Goal: Task Accomplishment & Management: Use online tool/utility

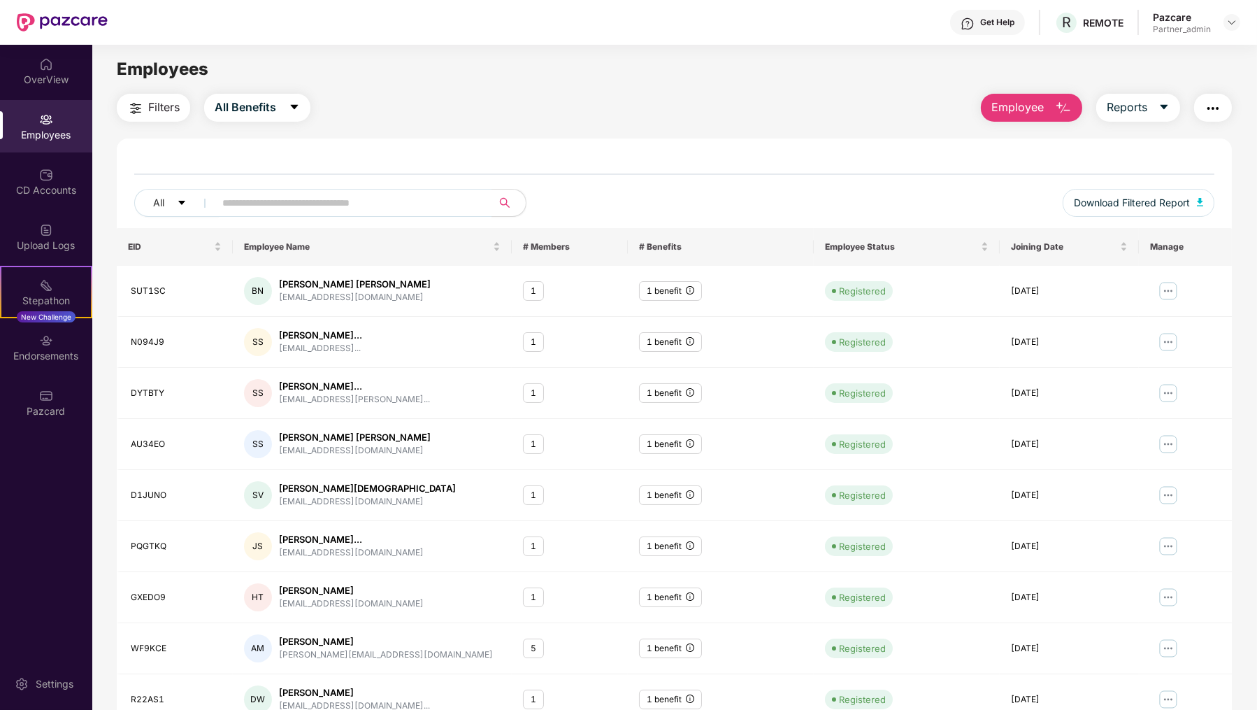
click at [25, 15] on img at bounding box center [62, 22] width 91 height 18
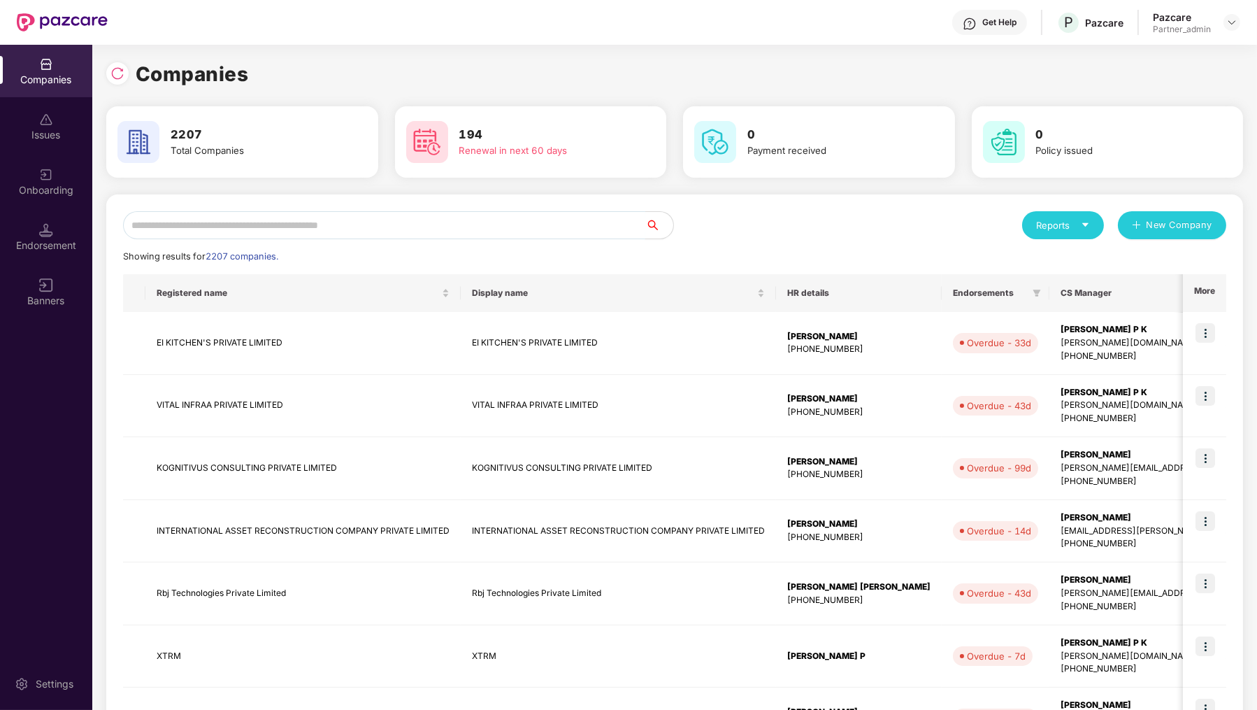
click at [223, 222] on input "text" at bounding box center [384, 225] width 522 height 28
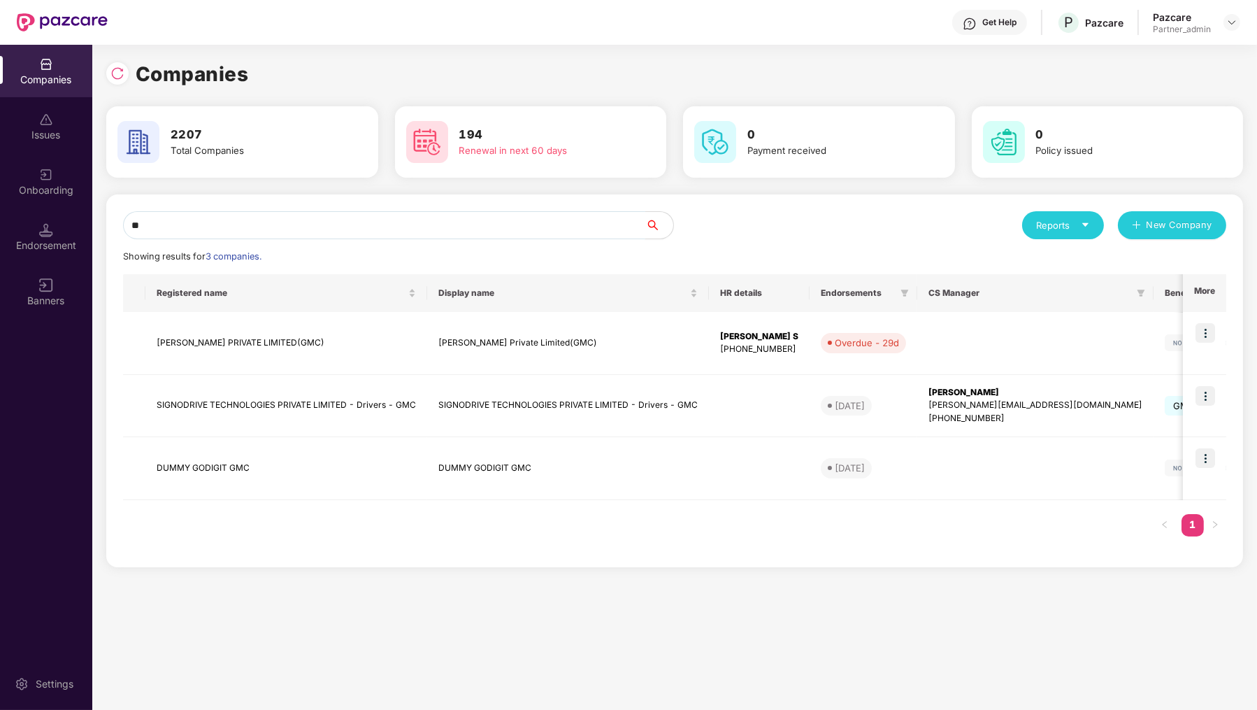
type input "*"
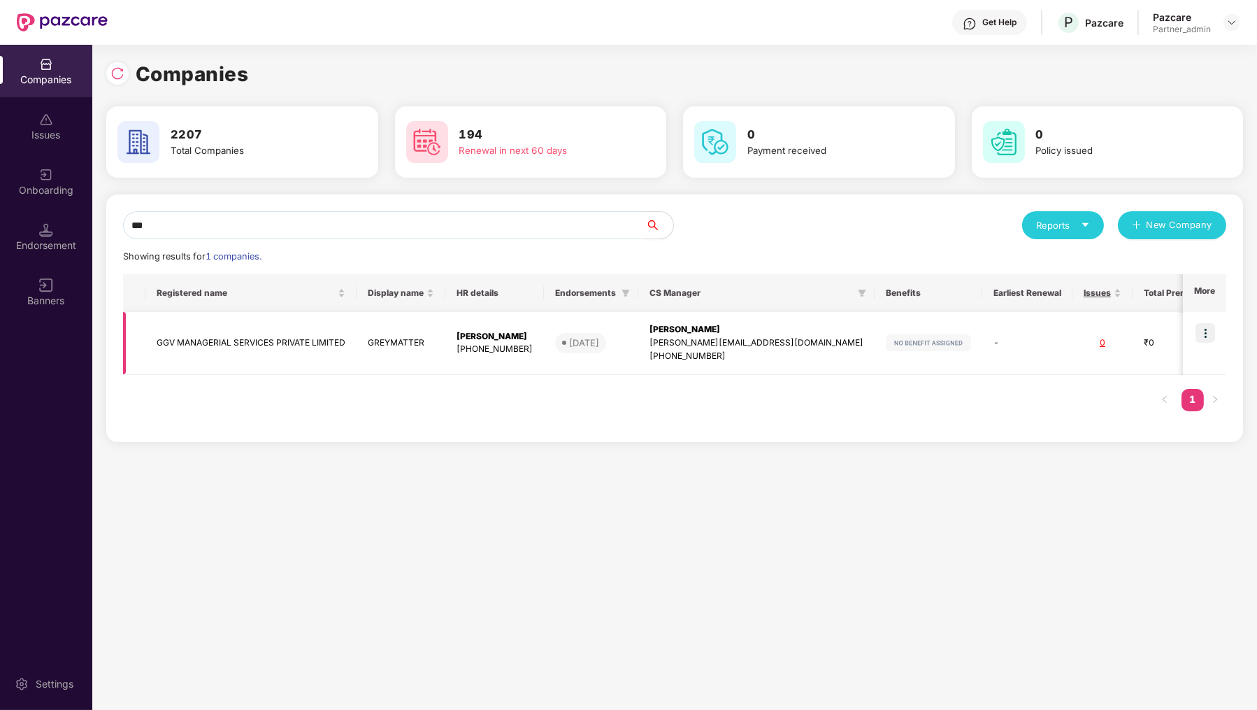
type input "***"
click at [1215, 334] on img at bounding box center [1206, 333] width 20 height 20
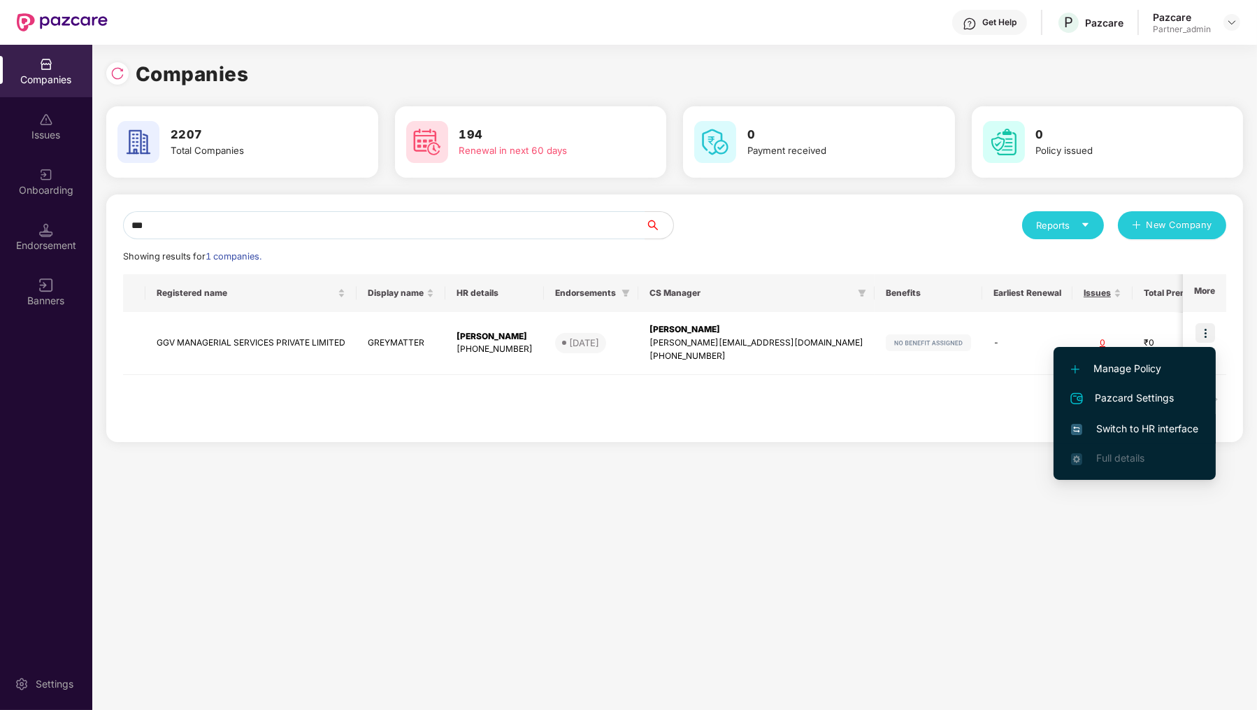
click at [1159, 425] on span "Switch to HR interface" at bounding box center [1134, 428] width 127 height 15
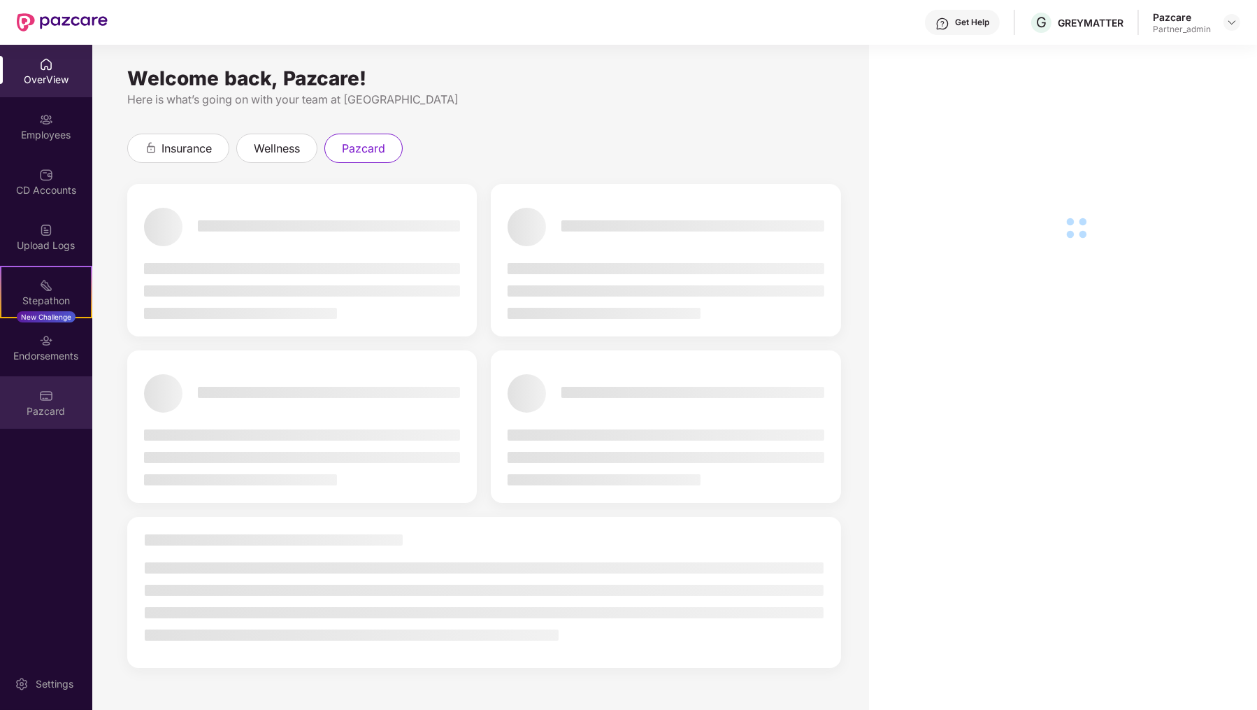
click at [65, 399] on div "Pazcard" at bounding box center [46, 402] width 92 height 52
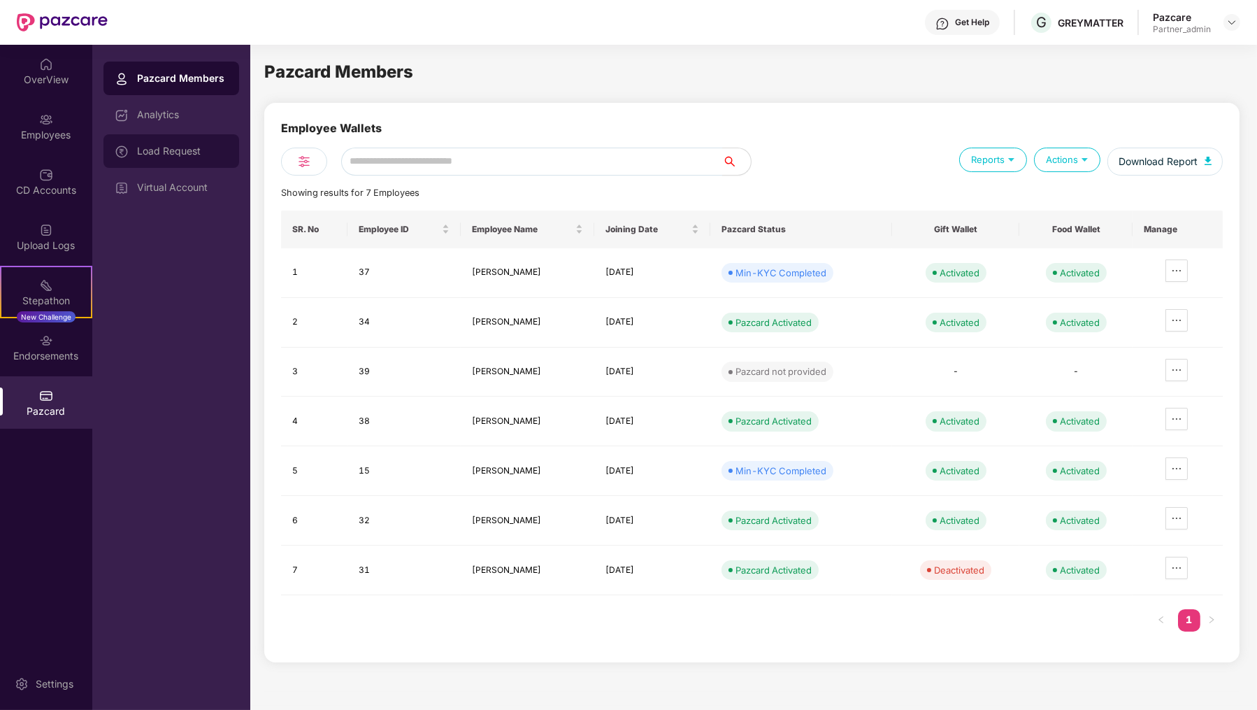
click at [206, 159] on div "Load Request" at bounding box center [171, 151] width 136 height 34
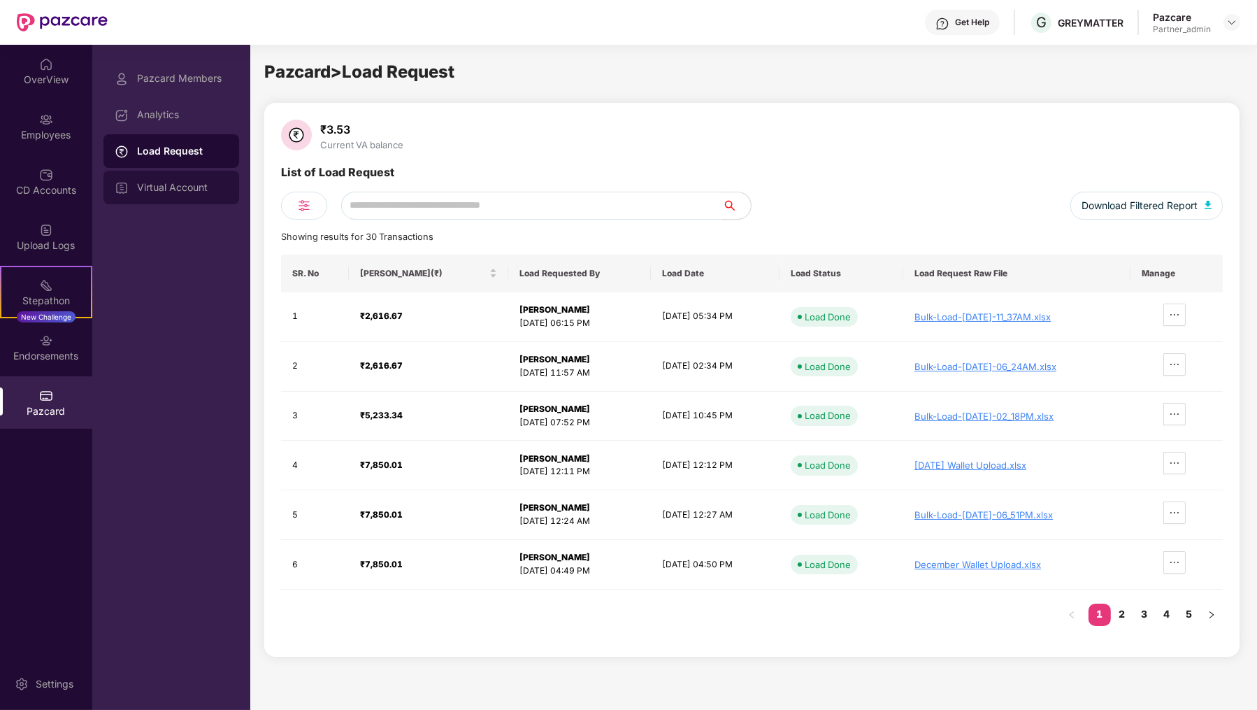
click at [206, 189] on div "Virtual Account" at bounding box center [182, 187] width 91 height 11
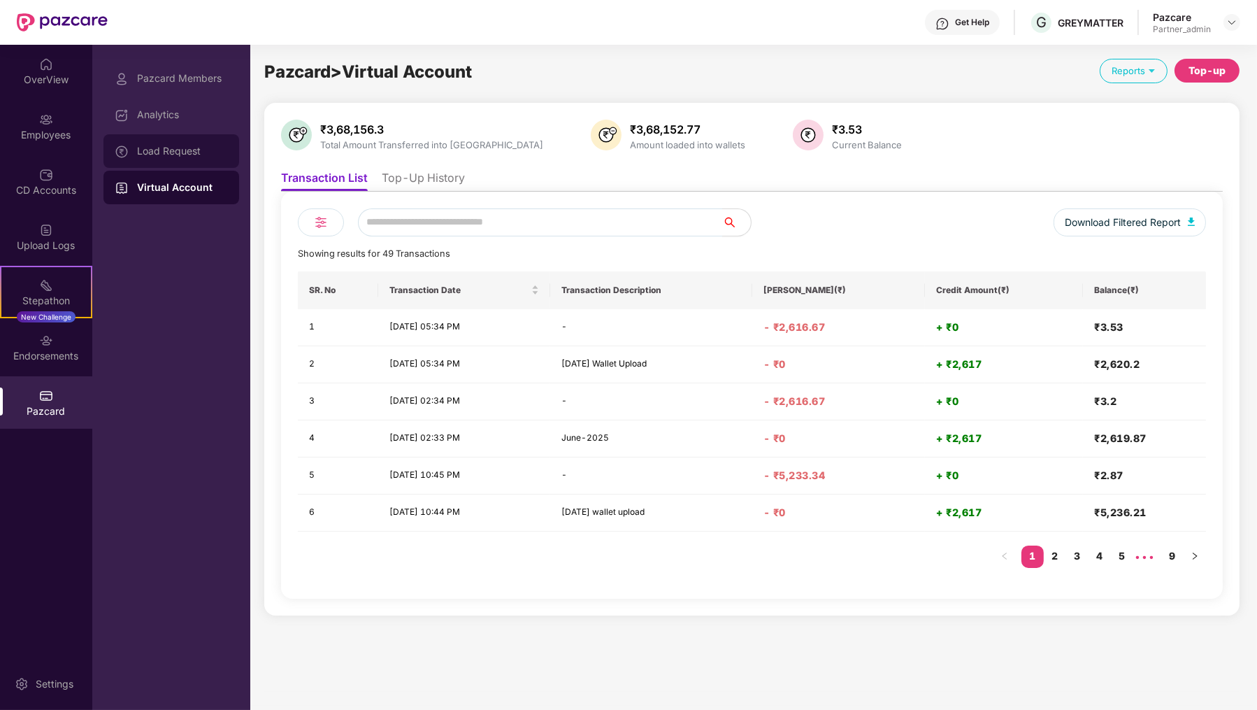
click at [209, 160] on div "Load Request" at bounding box center [171, 151] width 136 height 34
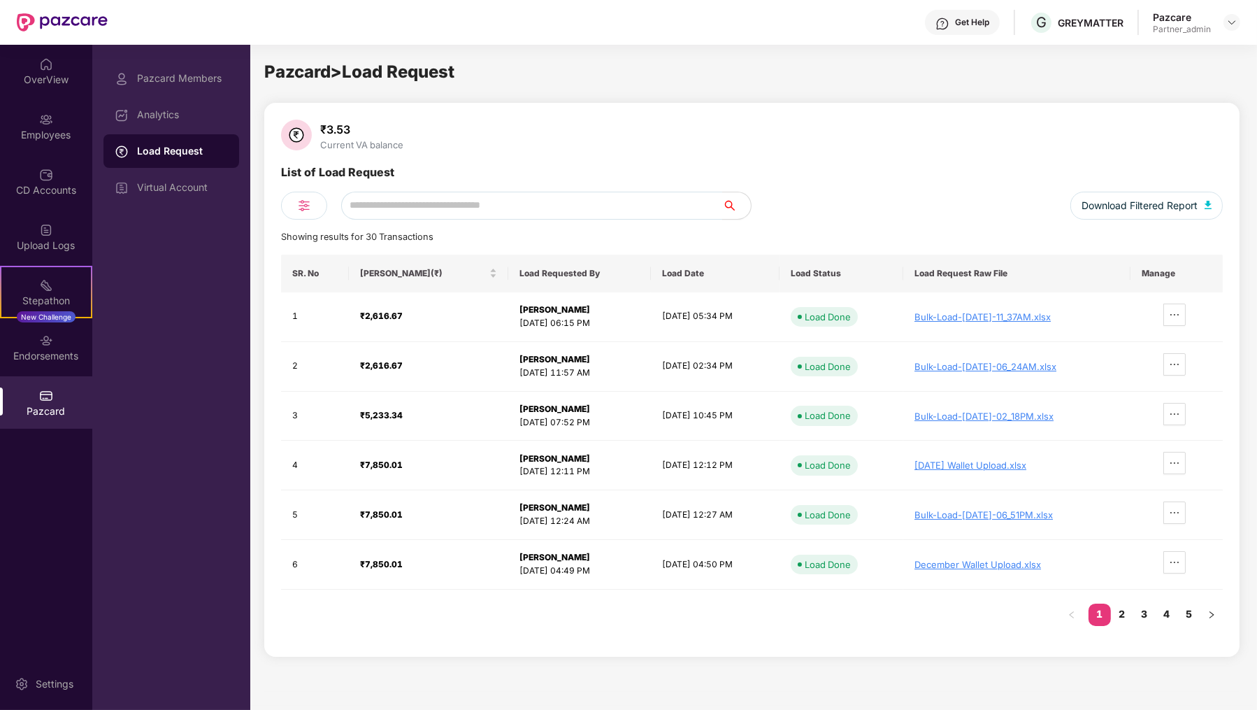
click at [159, 159] on div "Load Request" at bounding box center [171, 151] width 136 height 34
click at [162, 177] on div "Virtual Account" at bounding box center [171, 188] width 136 height 34
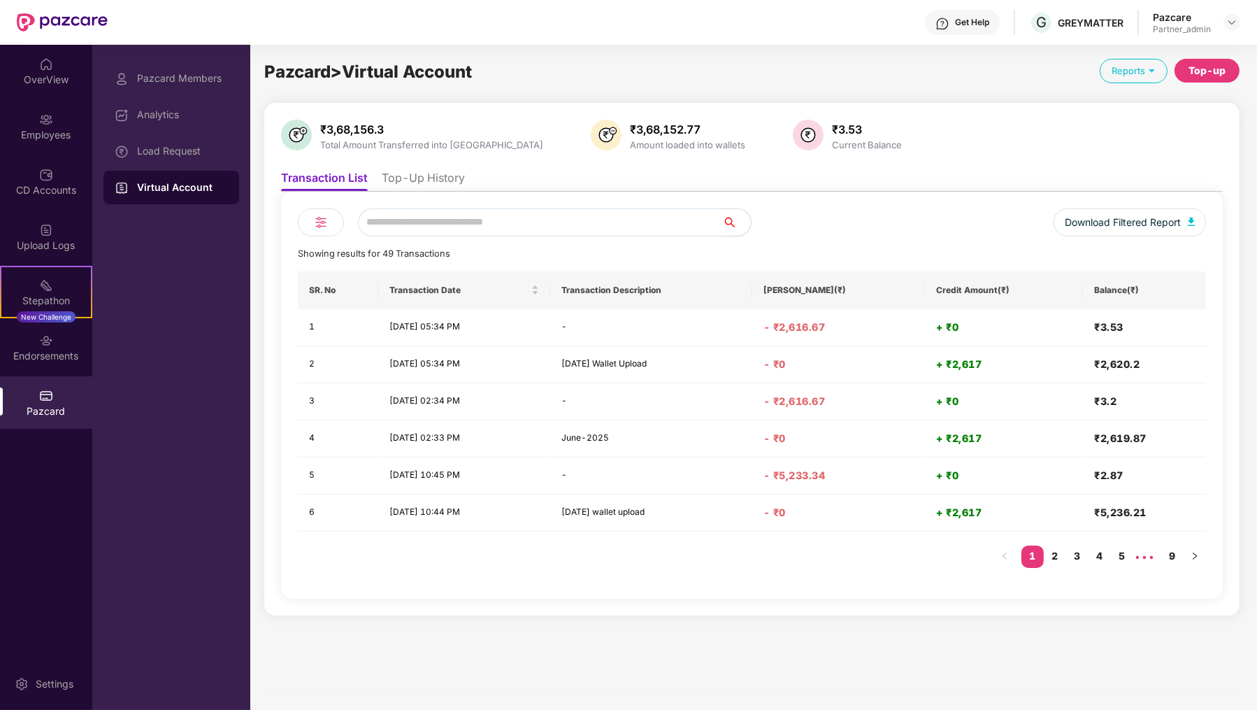
click at [435, 174] on li "Top-Up History" at bounding box center [423, 181] width 83 height 20
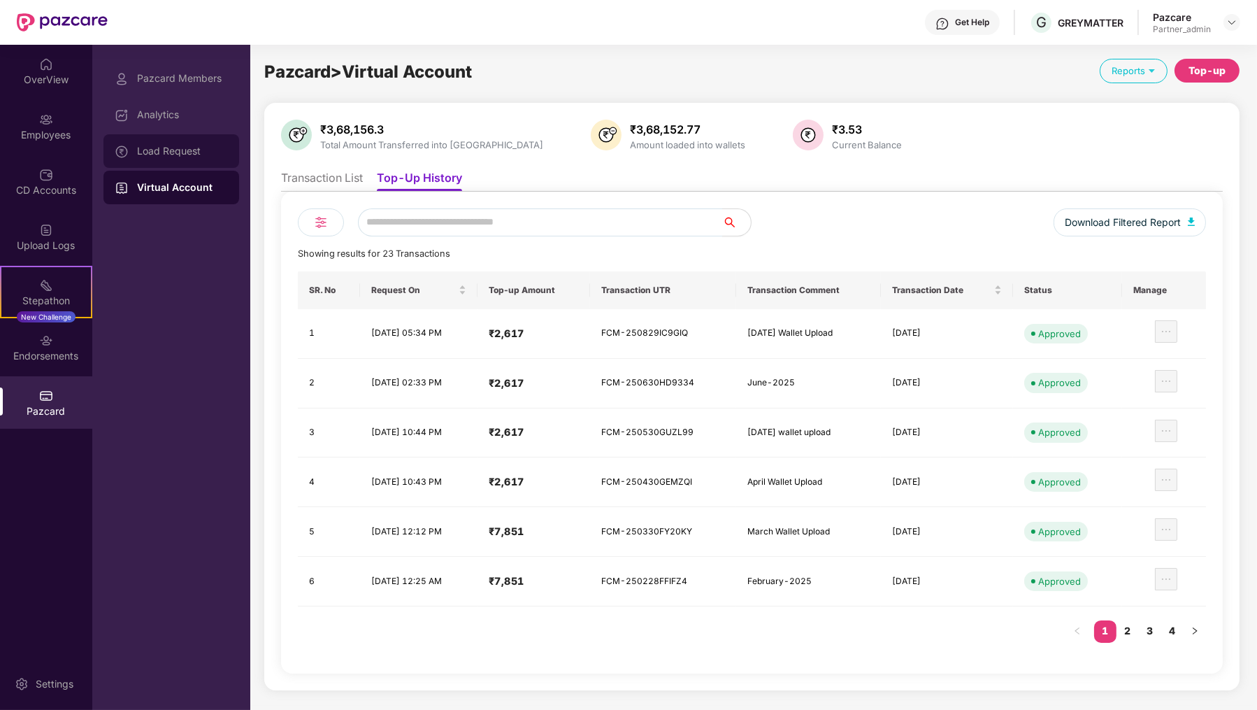
click at [226, 159] on div "Load Request" at bounding box center [171, 151] width 136 height 34
